Goal: Task Accomplishment & Management: Manage account settings

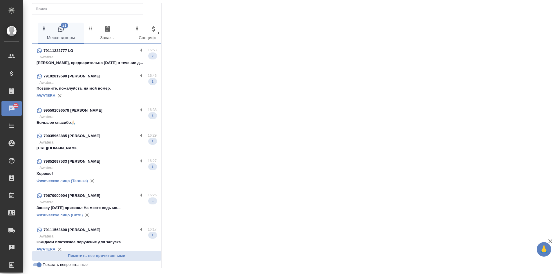
click at [105, 62] on p "[PERSON_NAME], предварительно [DATE] в течение д..." at bounding box center [97, 63] width 120 height 6
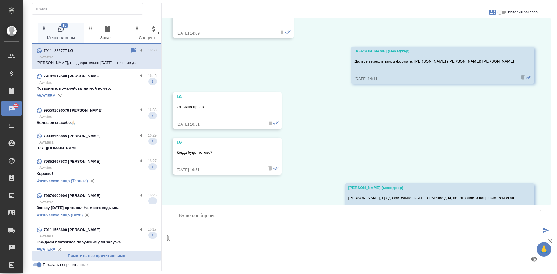
scroll to position [2041, 0]
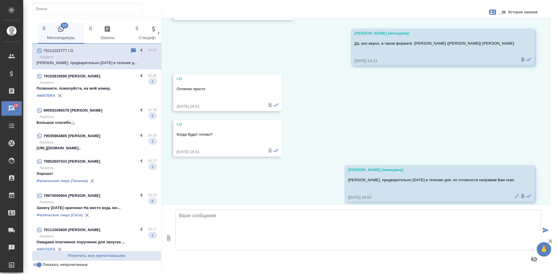
click at [100, 120] on p "Большое спасибо🙏🏻" at bounding box center [97, 123] width 120 height 6
type textarea "М"
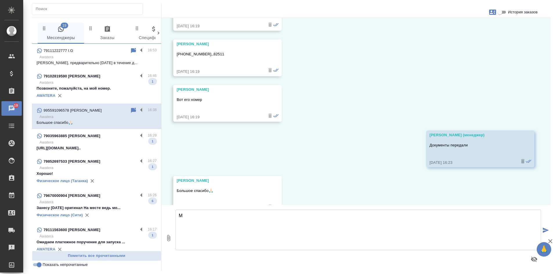
scroll to position [3693, 0]
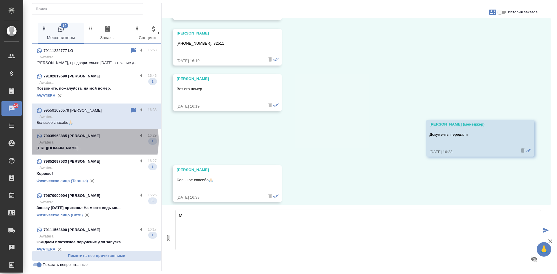
click at [77, 140] on p "Awatera" at bounding box center [97, 142] width 117 height 6
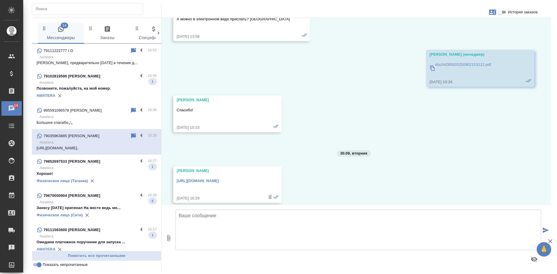
scroll to position [5041, 0]
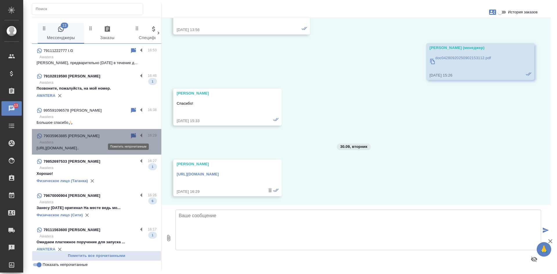
click at [131, 134] on icon at bounding box center [133, 135] width 5 height 5
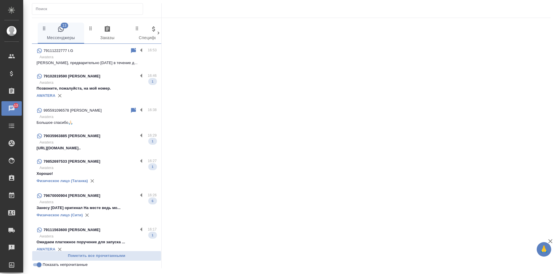
click at [94, 172] on p "Хорошо!" at bounding box center [97, 174] width 120 height 6
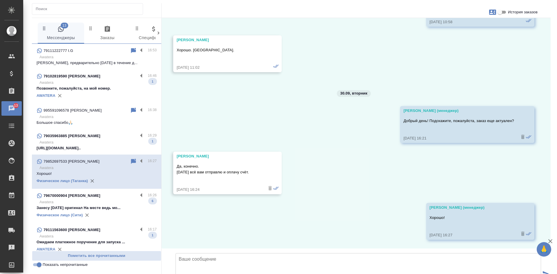
scroll to position [5641, 0]
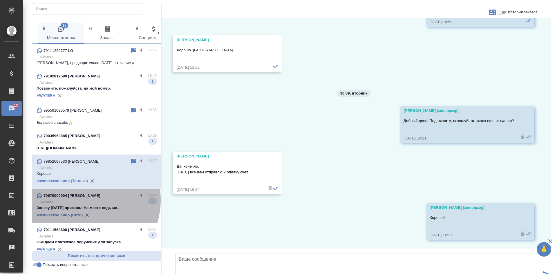
click at [80, 200] on p "Awatera" at bounding box center [97, 202] width 117 height 6
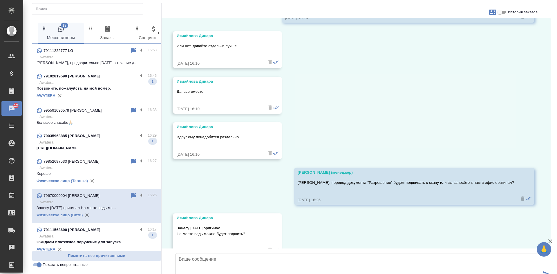
scroll to position [6112, 0]
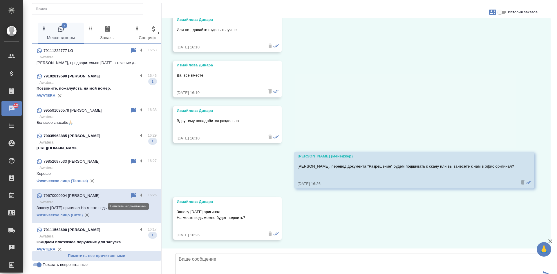
click at [131, 194] on icon at bounding box center [133, 195] width 5 height 5
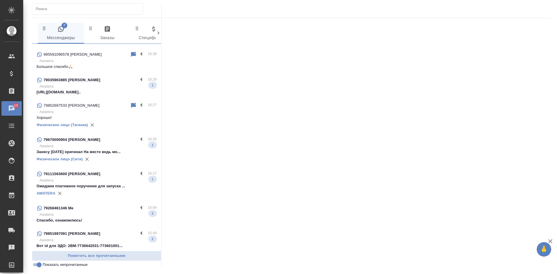
scroll to position [58, 0]
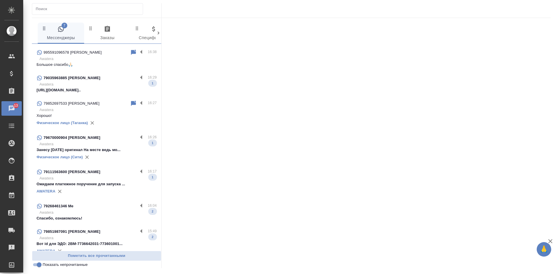
click at [107, 186] on p "Ожидаем платежное поручение для запуска ..." at bounding box center [97, 184] width 120 height 6
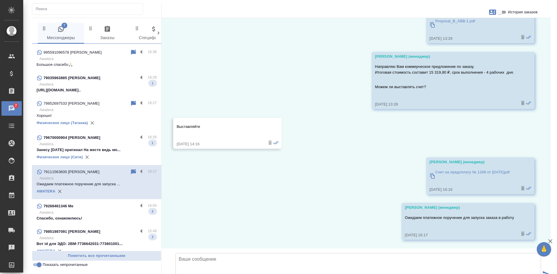
scroll to position [66, 0]
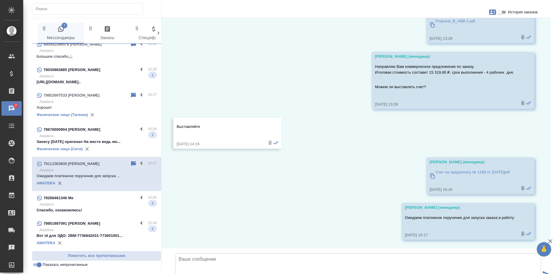
click at [90, 204] on p "Awatera" at bounding box center [97, 204] width 117 height 6
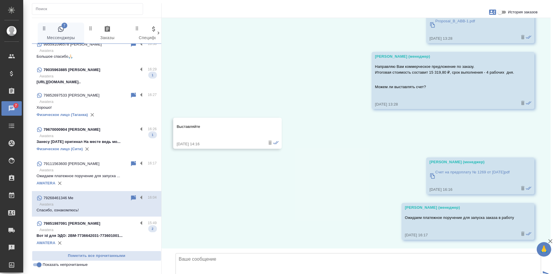
scroll to position [444, 0]
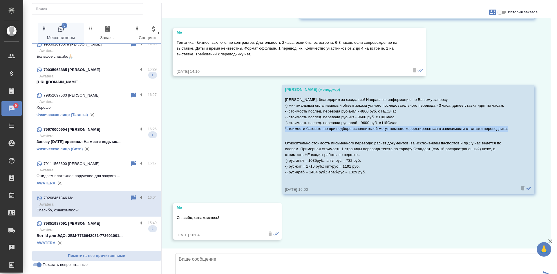
drag, startPoint x: 282, startPoint y: 83, endPoint x: 510, endPoint y: 85, distance: 227.6
click at [510, 85] on div "Веселова Юлия (менеджер) Надежда, благодарим за ожидание! Направляю информацию …" at bounding box center [407, 139] width 253 height 109
copy p "*стоимости базовые, но при подборе исполнителей могут немного корректироваться …"
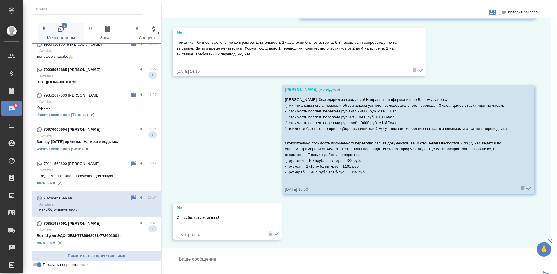
click at [426, 186] on div "30.09, вторник Me Здравствуйте! Меня интересует стоимость последовательного пер…" at bounding box center [355, 133] width 389 height 230
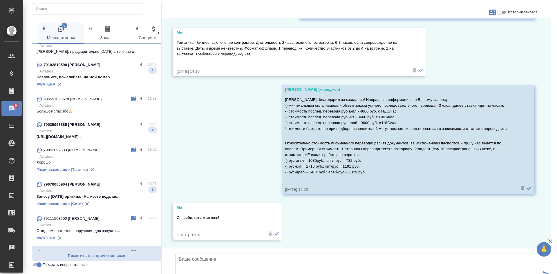
scroll to position [0, 0]
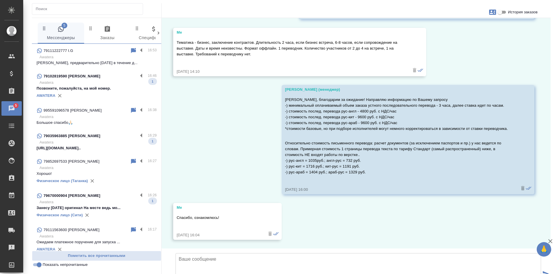
click at [40, 264] on input "Показать непрочитанные" at bounding box center [39, 264] width 21 height 7
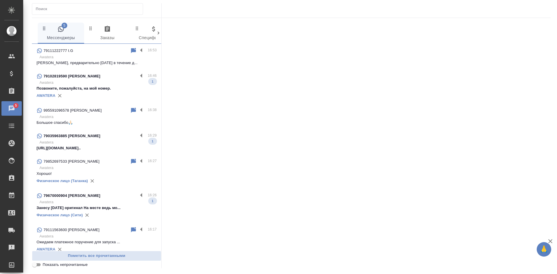
click at [40, 264] on input "Показать непрочитанные" at bounding box center [34, 264] width 21 height 7
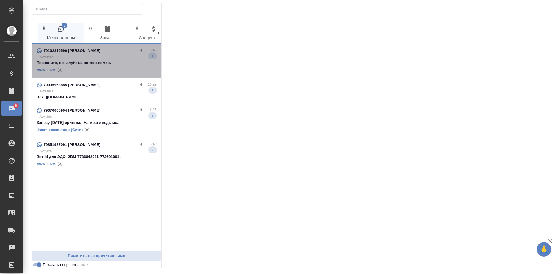
click at [113, 60] on p "Позвоните, пожалуйста, на мой номер." at bounding box center [97, 63] width 120 height 6
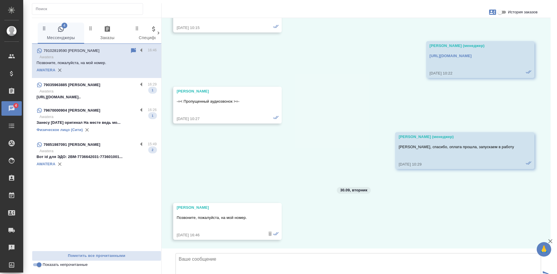
scroll to position [1181, 0]
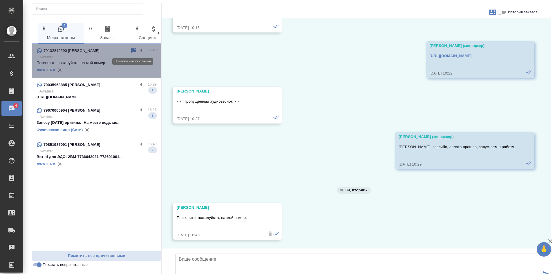
click at [133, 49] on icon at bounding box center [133, 50] width 5 height 5
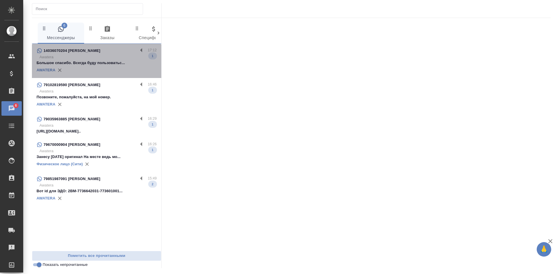
click at [107, 61] on p "Большое спасибо. Всегда буду пользоватьс..." at bounding box center [97, 63] width 120 height 6
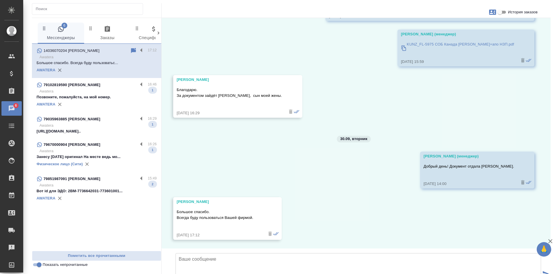
scroll to position [3704, 0]
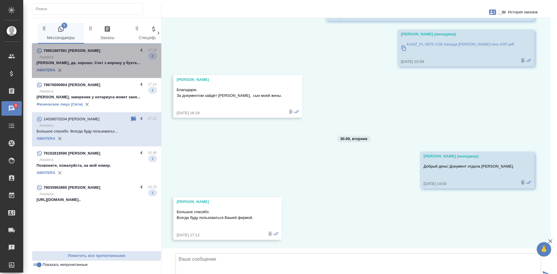
click at [79, 67] on div "AWATERA" at bounding box center [97, 70] width 120 height 9
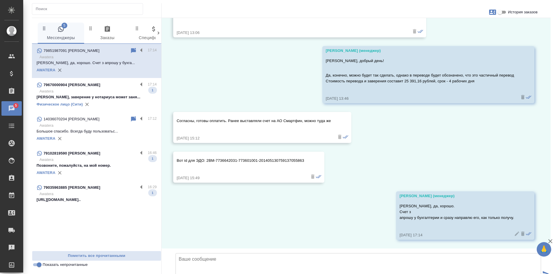
scroll to position [3083, 0]
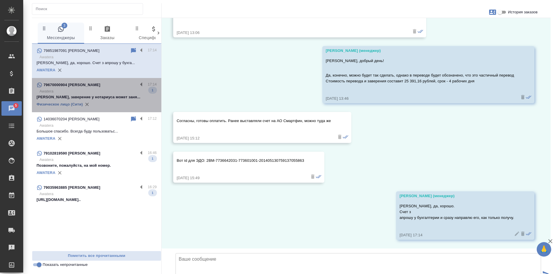
click at [97, 90] on p "Awatera" at bounding box center [97, 91] width 117 height 6
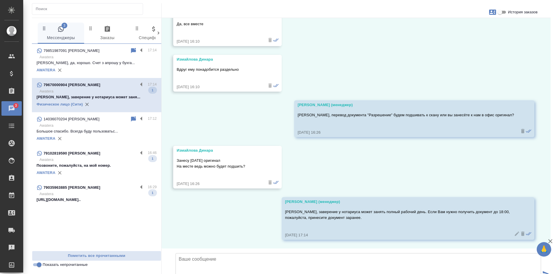
scroll to position [6164, 0]
click at [41, 265] on input "Показать непрочитанные" at bounding box center [39, 264] width 21 height 7
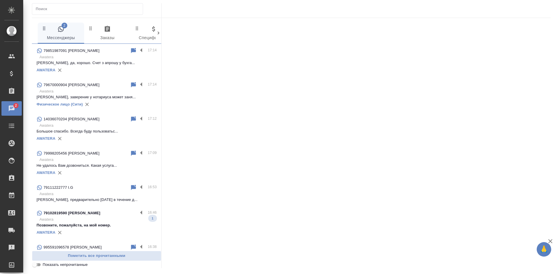
click at [41, 265] on input "Показать непрочитанные" at bounding box center [34, 264] width 21 height 7
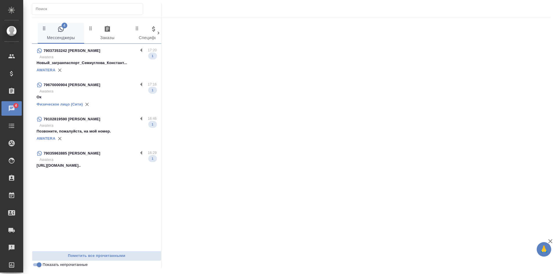
click at [116, 66] on div "AWATERA" at bounding box center [97, 70] width 120 height 9
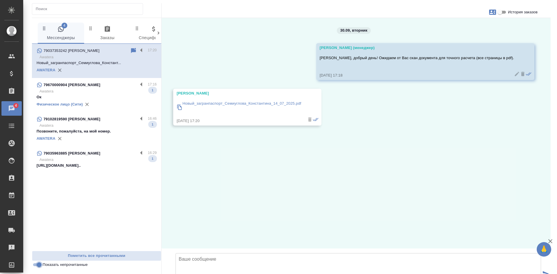
click at [38, 263] on input "Показать непрочитанные" at bounding box center [39, 264] width 21 height 7
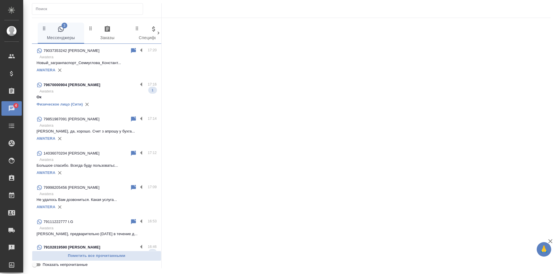
click at [36, 264] on input "Показать непрочитанные" at bounding box center [34, 264] width 21 height 7
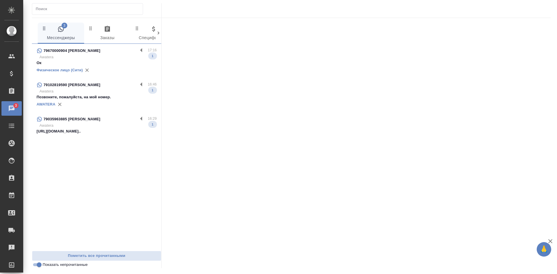
click at [110, 67] on div "Физическое лицо (Сити)" at bounding box center [97, 70] width 120 height 9
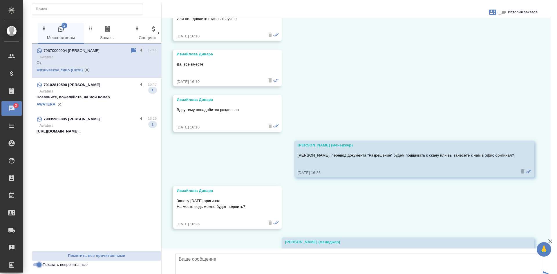
scroll to position [0, 0]
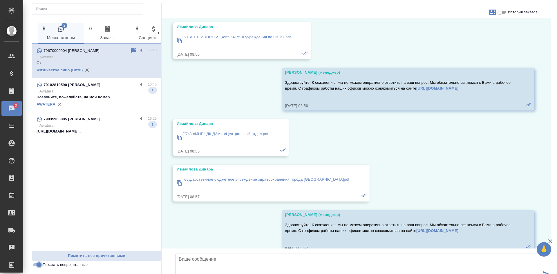
click at [39, 264] on input "Показать непрочитанные" at bounding box center [39, 264] width 21 height 7
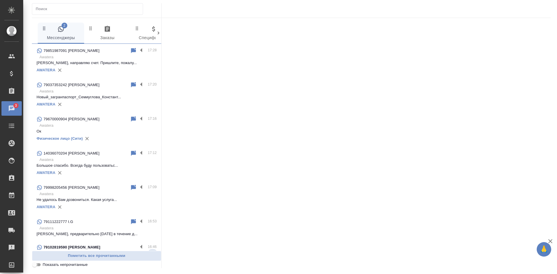
click at [38, 264] on input "Показать непрочитанные" at bounding box center [34, 264] width 21 height 7
checkbox input "true"
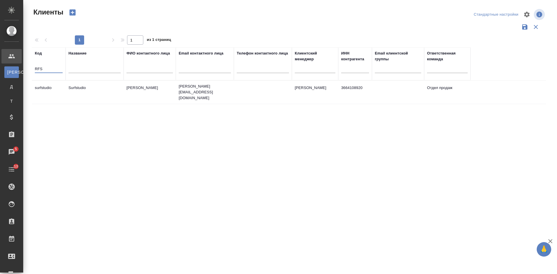
select select "RU"
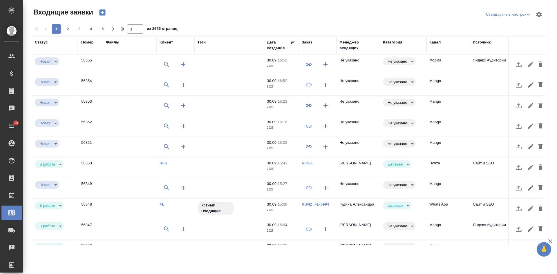
select select "RU"
click at [459, 63] on td "Форма" at bounding box center [447, 64] width 43 height 20
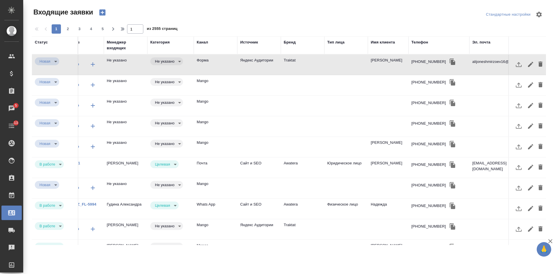
scroll to position [0, 256]
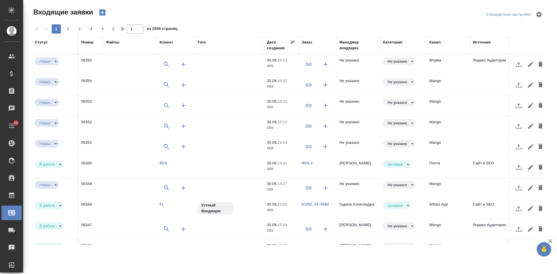
select select "RU"
click at [450, 65] on td "Форма" at bounding box center [447, 64] width 43 height 20
click at [450, 66] on td "Форма" at bounding box center [447, 64] width 43 height 20
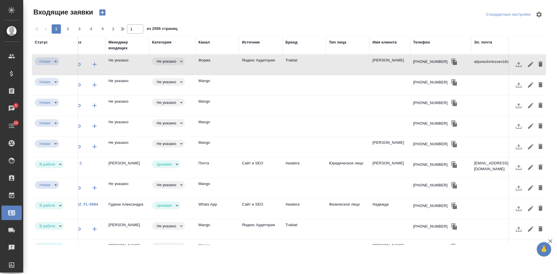
scroll to position [0, 232]
click at [422, 43] on div "Телефон" at bounding box center [420, 42] width 17 height 6
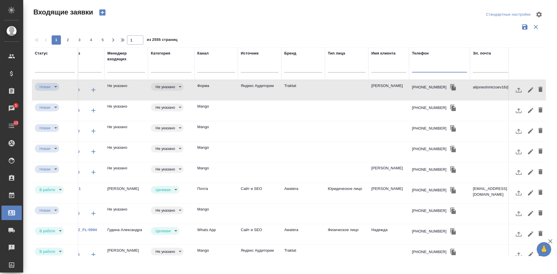
click at [419, 68] on input "text" at bounding box center [439, 68] width 55 height 7
paste input "7 999 820 54 56"
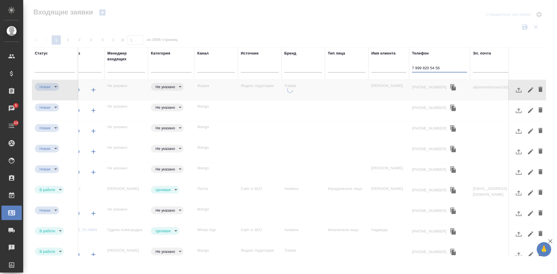
click at [415, 68] on input "7 999 820 54 56" at bounding box center [439, 68] width 55 height 7
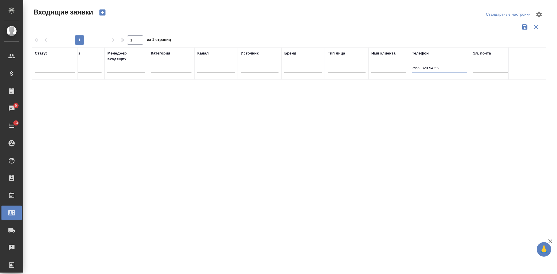
click at [423, 68] on input "7999 820 54 56" at bounding box center [439, 68] width 55 height 7
click at [421, 66] on input "7999 820 54 56" at bounding box center [439, 68] width 55 height 7
click at [427, 68] on input "7999820 54 56" at bounding box center [439, 68] width 55 height 7
click at [433, 66] on input "799982054 56" at bounding box center [439, 68] width 55 height 7
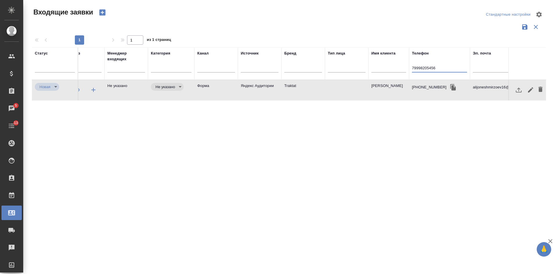
type input "79998205456"
click at [272, 90] on td "Яндекс Аудитории" at bounding box center [259, 90] width 43 height 20
click at [450, 87] on icon "button" at bounding box center [453, 87] width 6 height 6
click at [450, 88] on icon "button" at bounding box center [453, 87] width 6 height 6
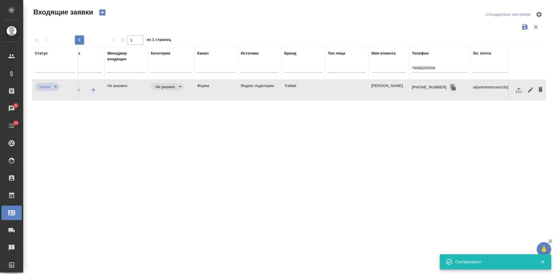
drag, startPoint x: 444, startPoint y: 159, endPoint x: 442, endPoint y: 154, distance: 6.1
click at [444, 159] on div "Статус Номер Файлы Клиент Тэги Дата создания Заказ Менеджер входящих Категория …" at bounding box center [289, 151] width 514 height 209
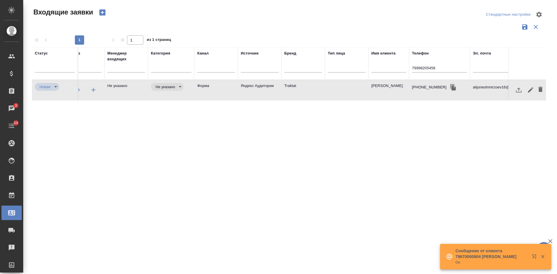
click at [325, 94] on td at bounding box center [346, 90] width 43 height 20
drag, startPoint x: 442, startPoint y: 70, endPoint x: 364, endPoint y: 67, distance: 78.3
click at [365, 67] on tr "Статус Номер Файлы Клиент Тэги Дата создания Заказ Менеджер входящих Категория …" at bounding box center [182, 63] width 765 height 32
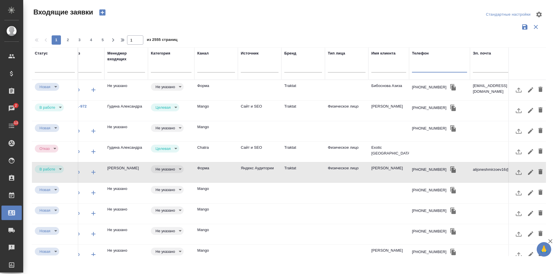
click at [331, 88] on td at bounding box center [346, 90] width 43 height 20
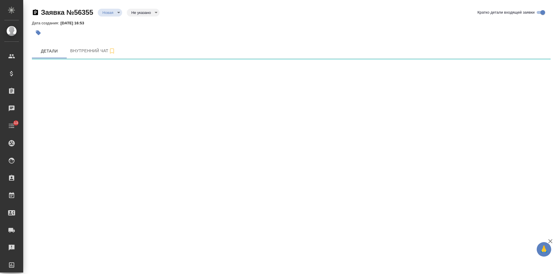
select select "RU"
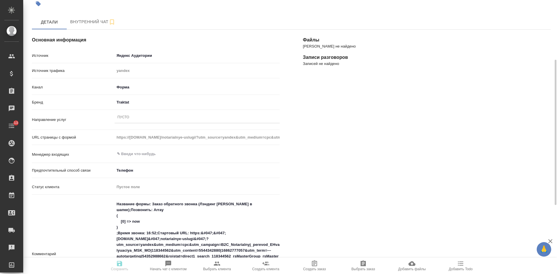
scroll to position [58, 0]
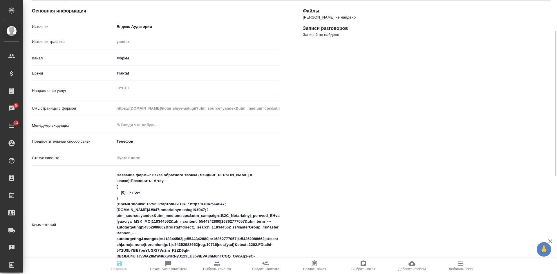
click at [511, 97] on div "Файлы Файлов не найдено Записи разговоров Записей не найдено" at bounding box center [426, 223] width 271 height 469
type textarea "x"
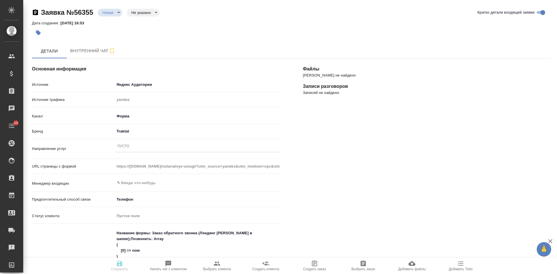
select select "RU"
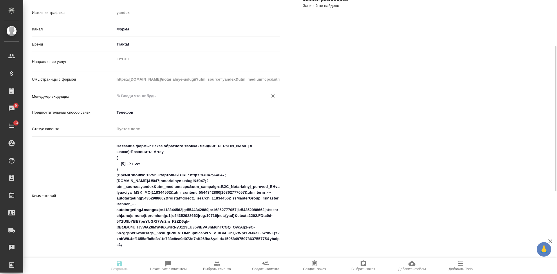
click at [130, 94] on input "text" at bounding box center [187, 95] width 142 height 7
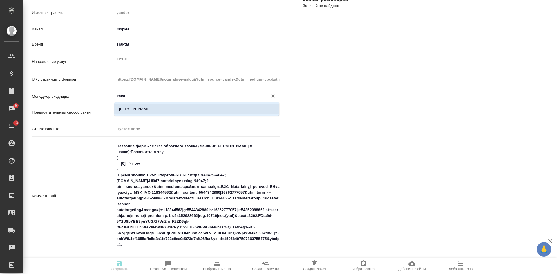
click at [131, 111] on li "[PERSON_NAME]" at bounding box center [196, 109] width 165 height 10
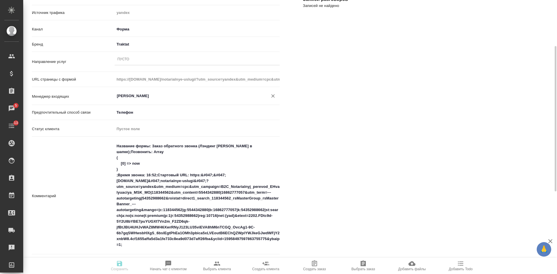
type input "[PERSON_NAME]"
click at [128, 59] on div "Пусто" at bounding box center [123, 59] width 12 height 5
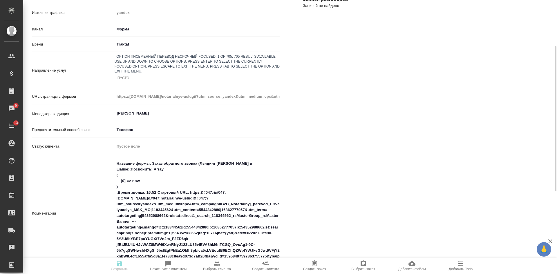
type input "п"
type input "пу"
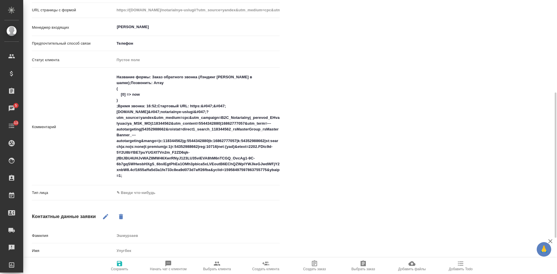
click at [126, 173] on body "🙏 .cls-1 fill:#fff; AWATERA Kasatkina Aleksandra Клиенты Спецификации Заказы 5 …" at bounding box center [278, 137] width 557 height 274
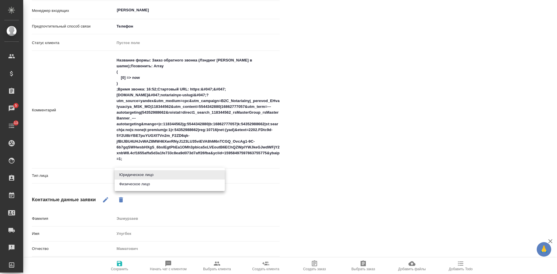
click at [126, 182] on li "Физическое лицо" at bounding box center [169, 183] width 110 height 9
type input "private"
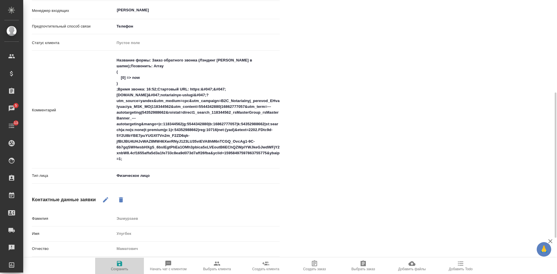
click at [119, 267] on span "Сохранить" at bounding box center [119, 269] width 17 height 4
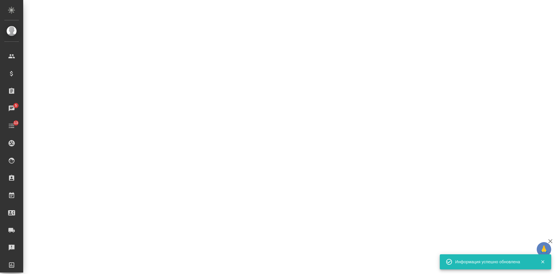
select select "RU"
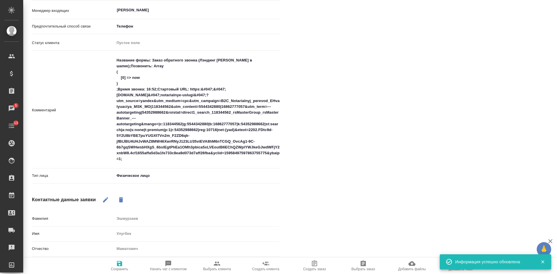
click at [174, 264] on span "Начать чат с клиентом" at bounding box center [168, 265] width 42 height 11
type textarea "x"
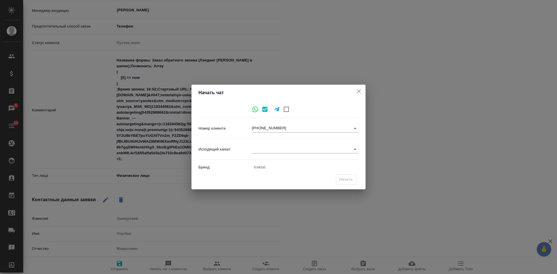
click at [257, 148] on body "🙏 .cls-1 fill:#fff; AWATERA Kasatkina Aleksandra Клиенты Спецификации Заказы 5 …" at bounding box center [278, 137] width 557 height 274
click at [260, 150] on li "Awatera" at bounding box center [305, 149] width 107 height 9
type input "2"
click at [344, 180] on span "Начать" at bounding box center [346, 179] width 14 height 7
type input "inProcess"
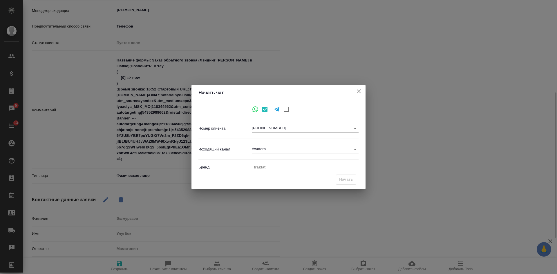
type textarea "x"
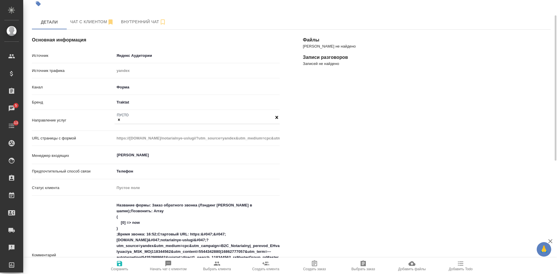
scroll to position [0, 0]
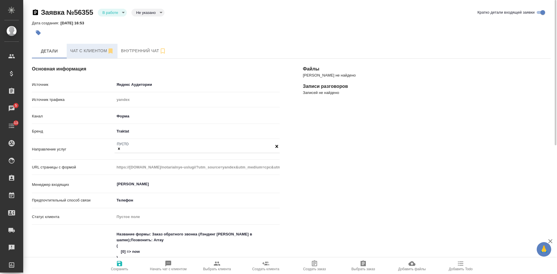
click at [88, 50] on span "Чат с клиентом" at bounding box center [92, 50] width 44 height 7
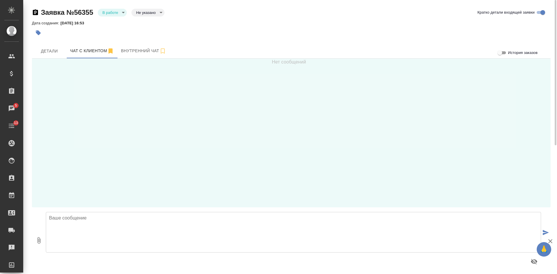
click at [83, 217] on textarea at bounding box center [293, 232] width 495 height 41
paste textarea "Улугбек"
drag, startPoint x: 247, startPoint y: 221, endPoint x: 47, endPoint y: 214, distance: 200.4
click at [47, 214] on textarea "Улугбек, здравствуйте! Это бюро переводов Трактат, мы получили заявку с сайта." at bounding box center [293, 232] width 495 height 41
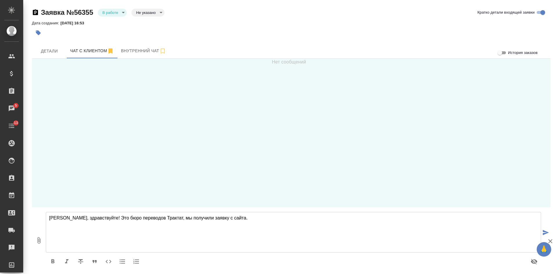
drag, startPoint x: 95, startPoint y: 221, endPoint x: 84, endPoint y: 216, distance: 12.6
click at [237, 224] on textarea "Улугбек, здравствуйте! Это бюро переводов Трактат, мы получили заявку с сайта." at bounding box center [293, 232] width 495 height 41
type textarea "Улугбек, здравствуйте! Это бюро переводов Трактат, мы получили заявку с сайта."
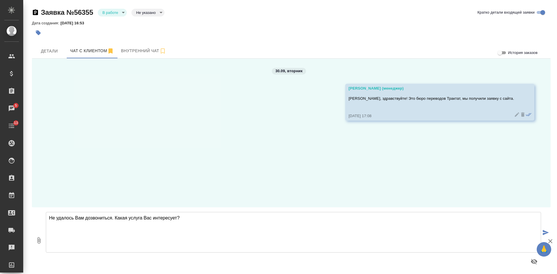
click at [186, 220] on textarea "Не удалось Вам дозвониться. Какая услуга Вас интересует?" at bounding box center [293, 232] width 495 height 41
type textarea "Не удалось Вам дозвониться. Какая услуга Вас интересует?"
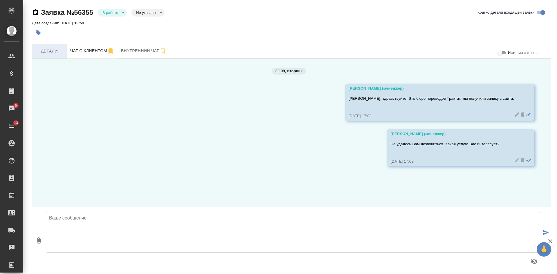
click at [52, 52] on span "Детали" at bounding box center [49, 51] width 28 height 7
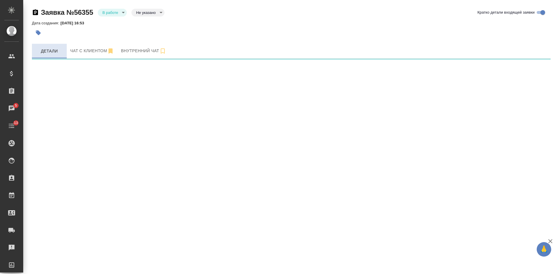
select select "RU"
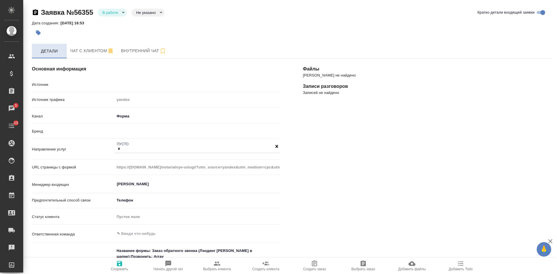
type textarea "x"
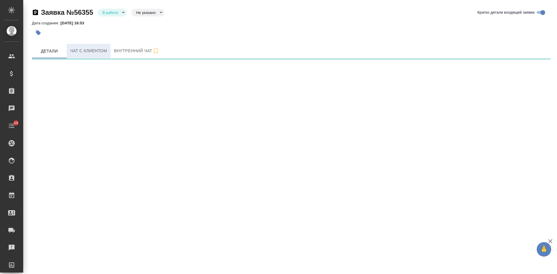
click at [89, 54] on button "Чат с клиентом" at bounding box center [89, 51] width 44 height 14
select select "RU"
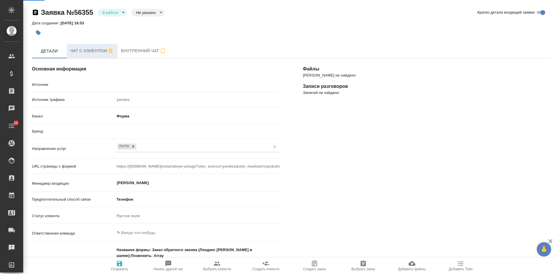
type textarea "x"
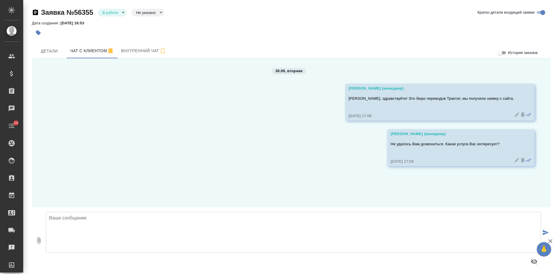
scroll to position [2, 0]
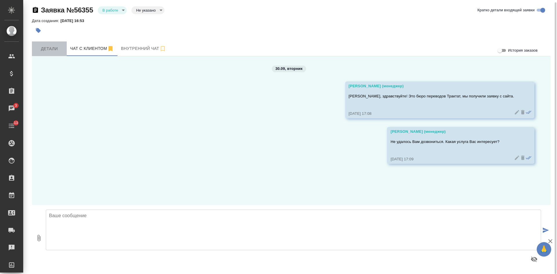
click at [47, 43] on button "Детали" at bounding box center [49, 48] width 35 height 14
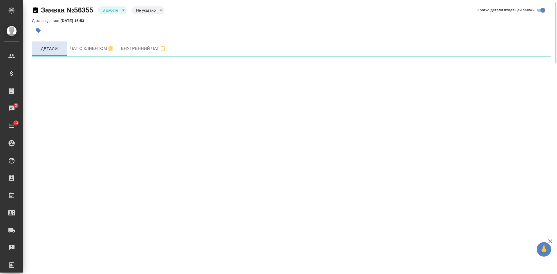
select select "RU"
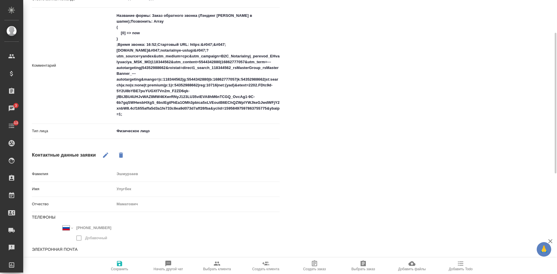
scroll to position [259, 0]
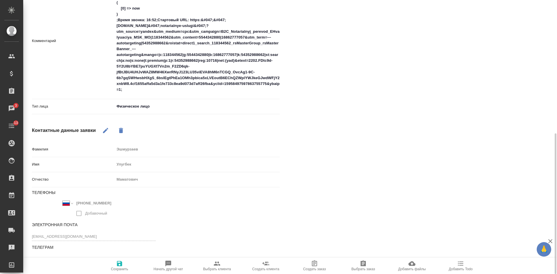
click at [477, 150] on div "Файлы Файлов не найдено Записи разговоров Записей не найдено" at bounding box center [426, 31] width 271 height 486
type textarea "x"
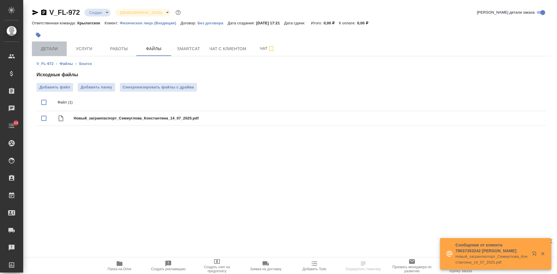
click at [51, 48] on span "Детали" at bounding box center [49, 48] width 28 height 7
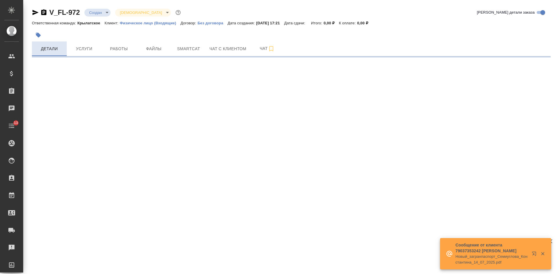
select select "RU"
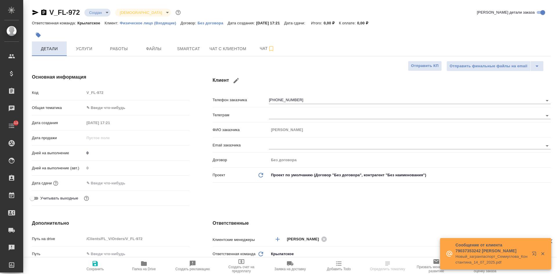
type textarea "x"
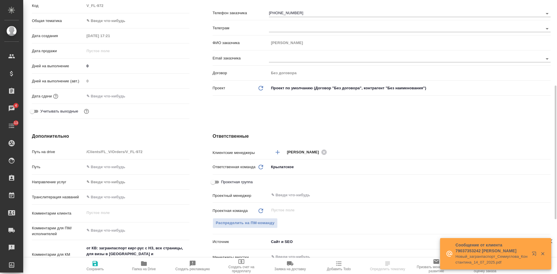
scroll to position [145, 0]
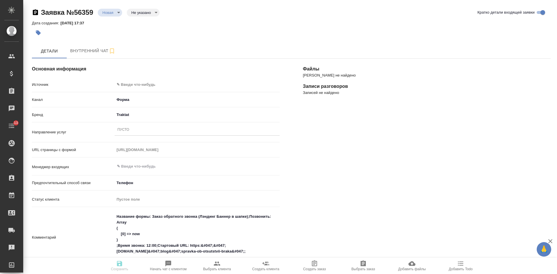
select select "JP"
select select "RU"
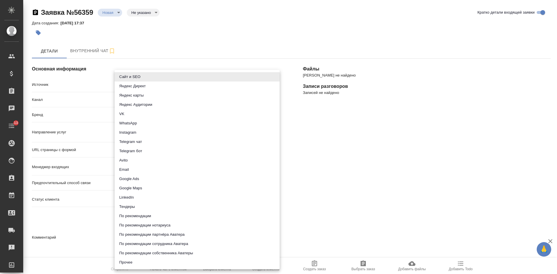
click at [130, 83] on body "🙏 .cls-1 fill:#fff; AWATERA Kasatkina Aleksandra Клиенты Спецификации Заказы Ча…" at bounding box center [278, 137] width 557 height 274
click at [133, 77] on li "Сайт и SEO" at bounding box center [196, 76] width 165 height 9
type input "seo"
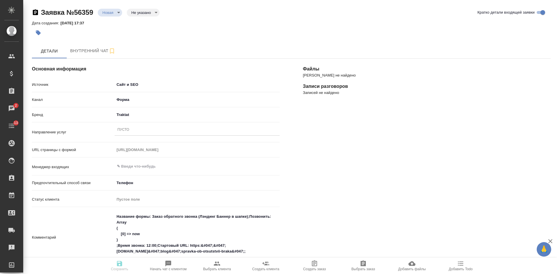
click at [123, 137] on div "Пусто" at bounding box center [196, 132] width 165 height 15
click at [123, 130] on div "Пусто" at bounding box center [123, 130] width 12 height 5
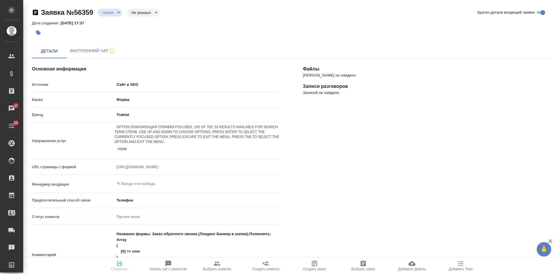
type input "справк"
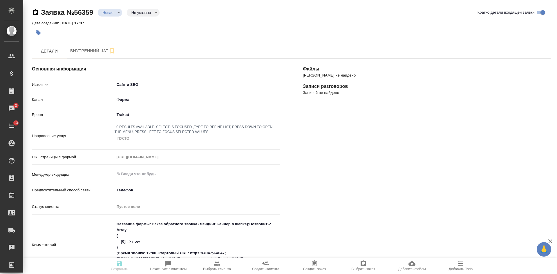
drag, startPoint x: 141, startPoint y: 130, endPoint x: 104, endPoint y: 123, distance: 37.1
click at [104, 123] on div "Источник Сайт и SEO seo Канал Форма 63623f8939da55ae86e7274a Бренд Traktat trak…" at bounding box center [156, 185] width 248 height 212
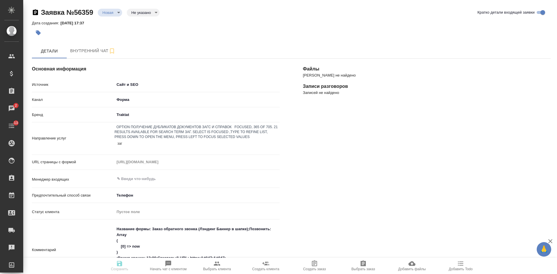
type input "загс"
click at [168, 274] on div "Получение дубликатов документов ЗАГС и справок" at bounding box center [278, 277] width 557 height 7
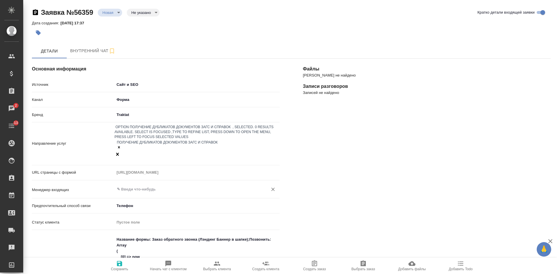
click at [138, 186] on input "text" at bounding box center [187, 189] width 142 height 7
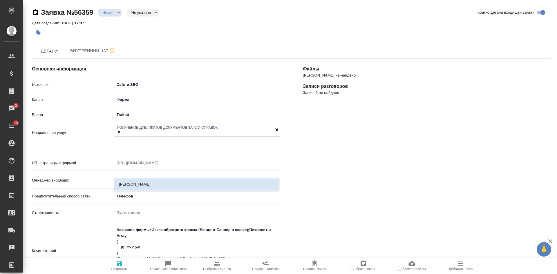
click at [134, 185] on li "[PERSON_NAME]" at bounding box center [196, 184] width 165 height 10
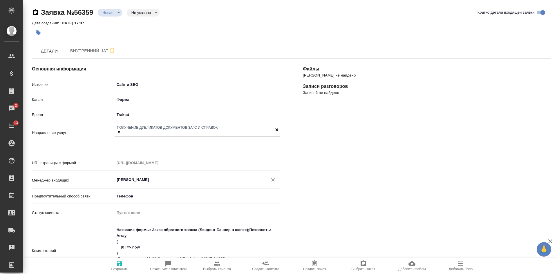
scroll to position [116, 0]
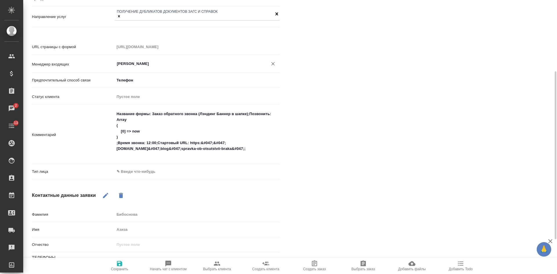
type input "[PERSON_NAME]"
click at [128, 162] on body "🙏 .cls-1 fill:#fff; AWATERA Kasatkina Aleksandra Клиенты Спецификации Заказы 2 …" at bounding box center [278, 137] width 557 height 274
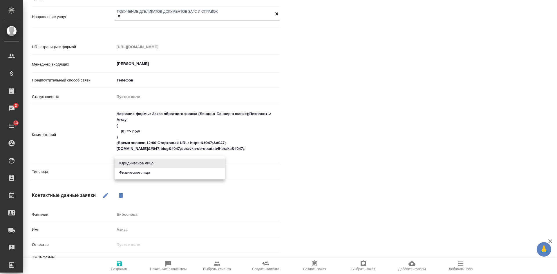
click at [127, 172] on li "Физическое лицо" at bounding box center [169, 172] width 110 height 9
type input "private"
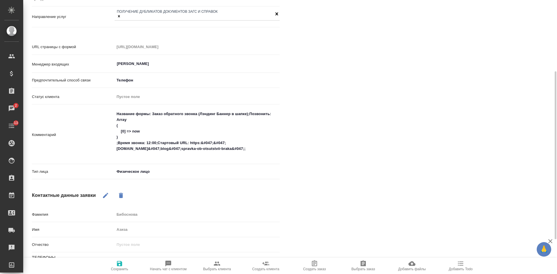
click at [122, 261] on icon "button" at bounding box center [119, 263] width 7 height 7
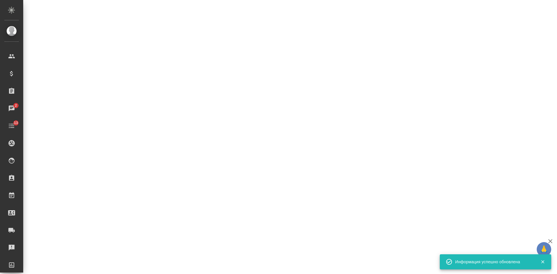
select select "RU"
select select "JP"
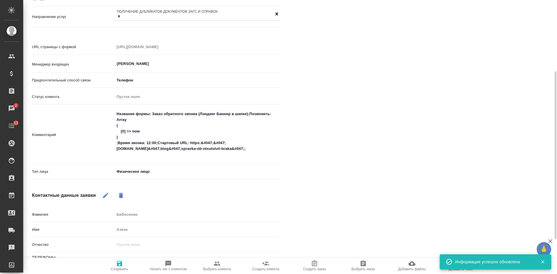
click at [221, 265] on span "Выбрать клиента" at bounding box center [217, 265] width 42 height 11
type textarea "x"
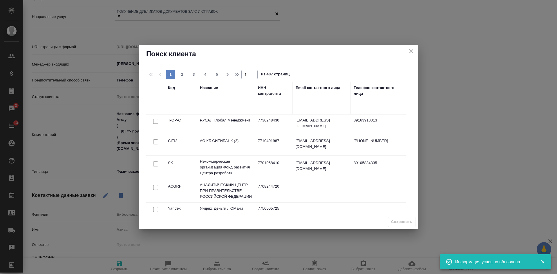
click at [209, 102] on input "text" at bounding box center [226, 102] width 52 height 7
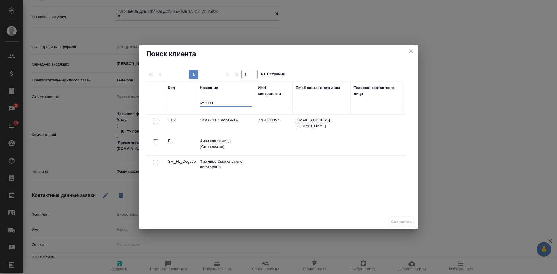
type input "смолен"
click at [154, 142] on input "checkbox" at bounding box center [155, 141] width 5 height 5
checkbox input "true"
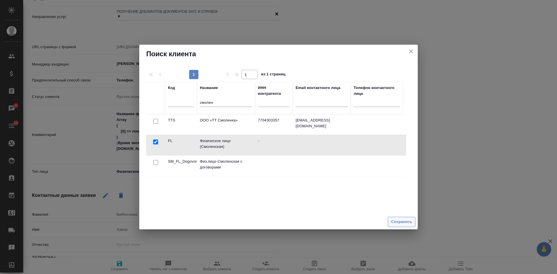
click at [405, 224] on span "Сохранить" at bounding box center [401, 222] width 21 height 7
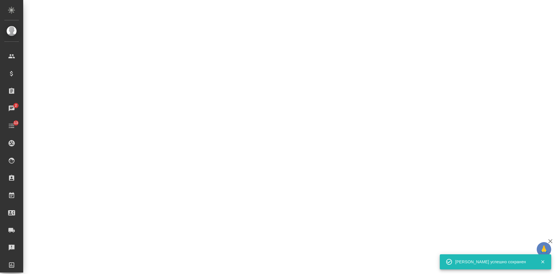
select select "RU"
select select "JP"
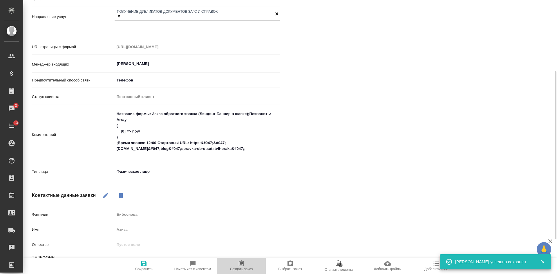
click at [221, 268] on span "Создать заказ" at bounding box center [241, 265] width 42 height 11
type textarea "x"
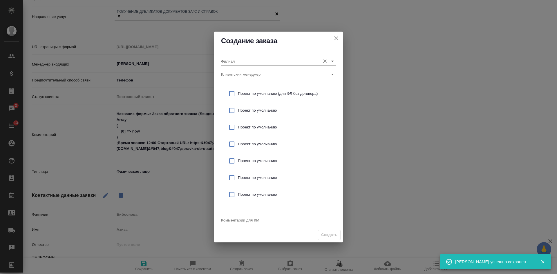
click at [243, 61] on input "Филиал" at bounding box center [269, 61] width 96 height 8
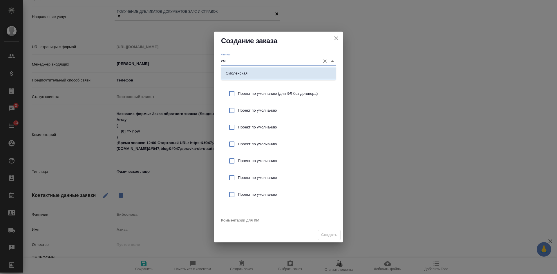
drag, startPoint x: 241, startPoint y: 70, endPoint x: 241, endPoint y: 93, distance: 22.9
click at [241, 71] on p "Смоленская" at bounding box center [237, 73] width 22 height 6
type input "Смоленская"
click at [241, 94] on span "Проект по умолчанию (для ФЛ без договора)" at bounding box center [284, 94] width 93 height 6
checkbox input "true"
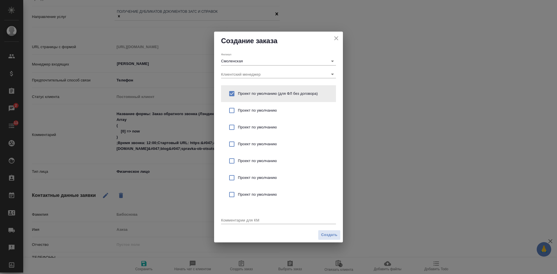
click at [230, 219] on textarea at bounding box center [278, 220] width 115 height 4
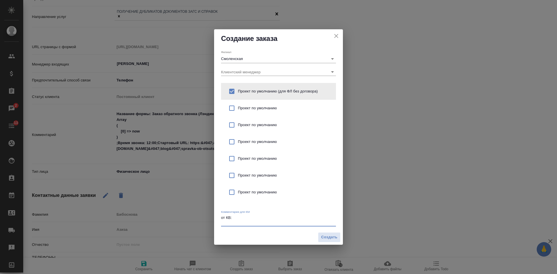
type textarea "от КВ:"
type textarea "x"
paste textarea "Справка об отсутствии брака"
click at [302, 223] on textarea "от КВ: Справка об отсутствии брака, интеерсует без участия" at bounding box center [278, 219] width 115 height 9
click at [328, 225] on div "от КВ: Справка об отсутствии брака, интересует без участия x" at bounding box center [278, 220] width 115 height 12
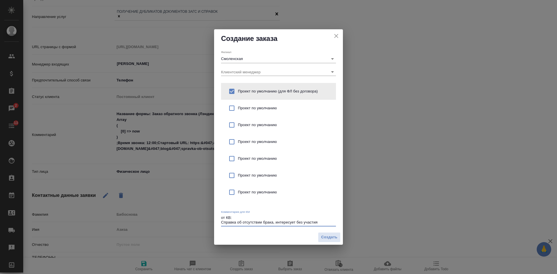
click at [320, 218] on textarea "от КВ: Справка об отсутствии брака, интересует без участия" at bounding box center [278, 219] width 115 height 9
click at [321, 221] on textarea "от КВ: Справка об отсутствии брака, интересует без участия" at bounding box center [278, 219] width 115 height 9
click at [295, 223] on textarea "от КВ: Справка об отсутствии брака, интересует без ее присутствия" at bounding box center [278, 219] width 115 height 9
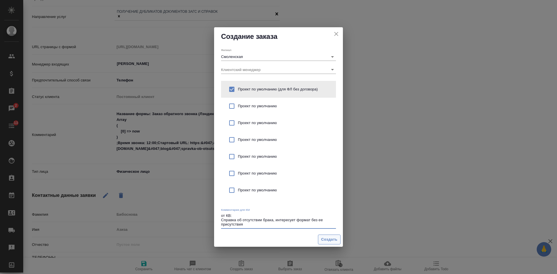
type textarea "от КВ: Справка об отсутствии брака, интересует формат без ее присутствия"
click at [327, 235] on button "Создать" at bounding box center [329, 240] width 23 height 10
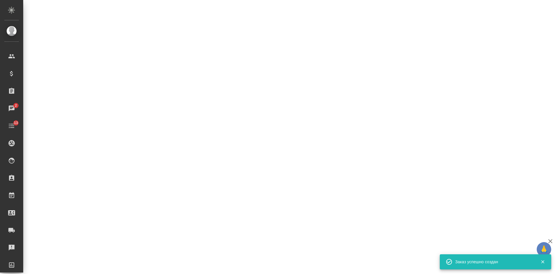
select select "RU"
select select "JP"
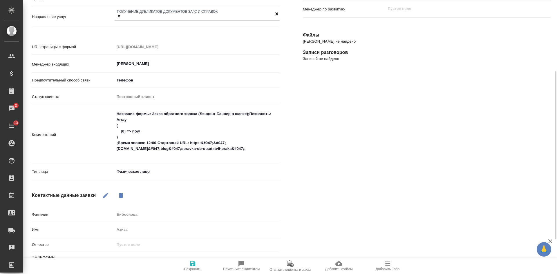
click at [105, 224] on div "Имя Азиза" at bounding box center [156, 229] width 248 height 10
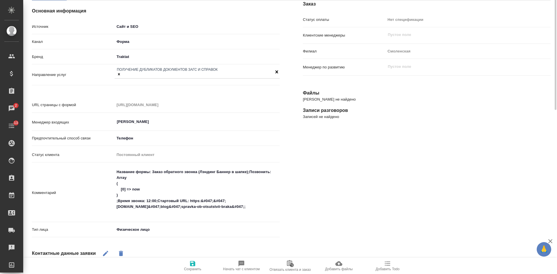
scroll to position [0, 0]
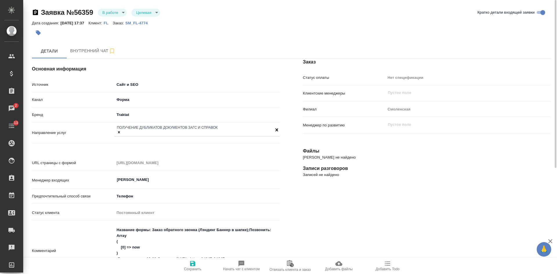
click at [141, 21] on p "SM_FL-4774" at bounding box center [138, 23] width 27 height 4
type textarea "x"
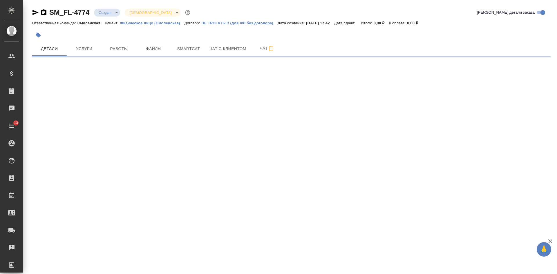
select select "RU"
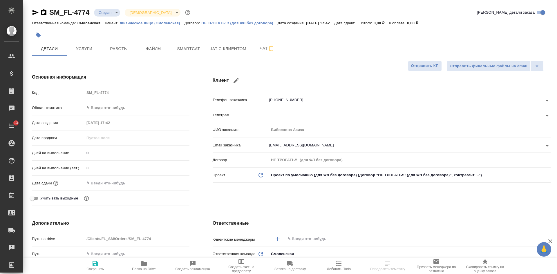
type textarea "x"
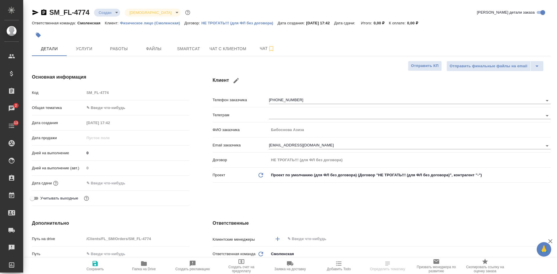
type textarea "x"
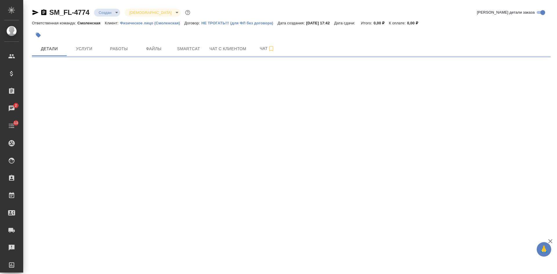
select select "RU"
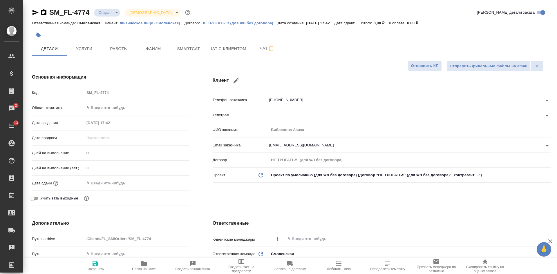
type textarea "x"
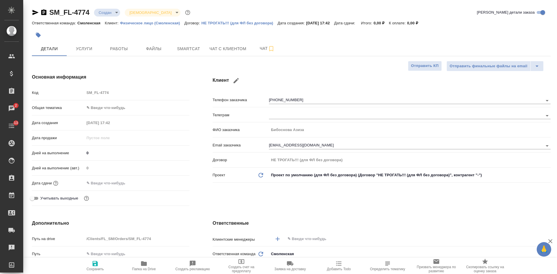
type textarea "x"
click at [45, 14] on icon "button" at bounding box center [43, 12] width 5 height 6
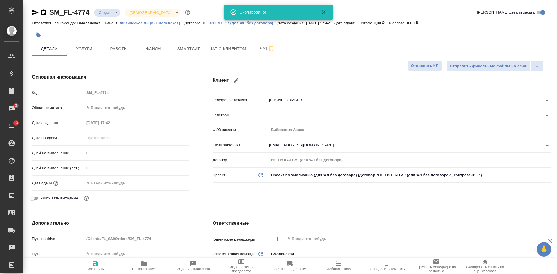
type textarea "x"
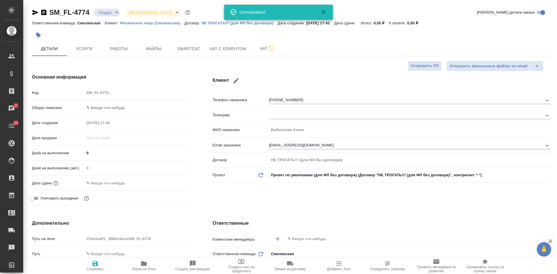
type textarea "x"
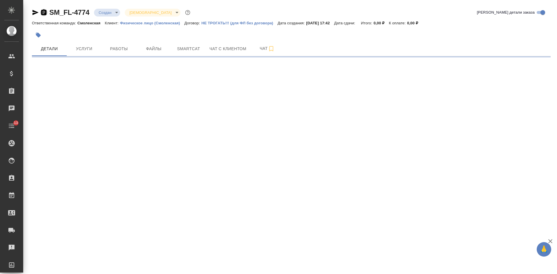
click at [43, 13] on icon "button" at bounding box center [43, 12] width 5 height 6
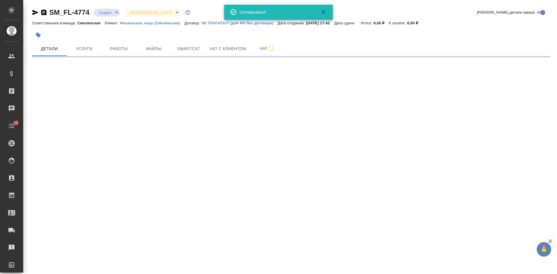
select select "RU"
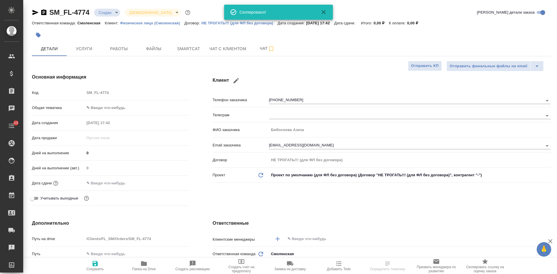
type textarea "x"
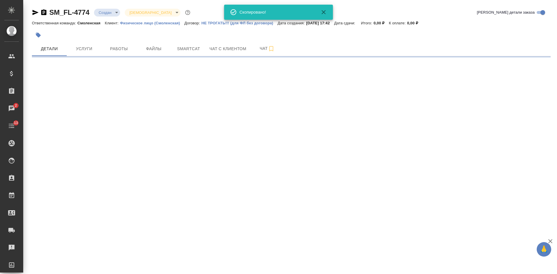
select select "RU"
